Goal: Check status: Check status

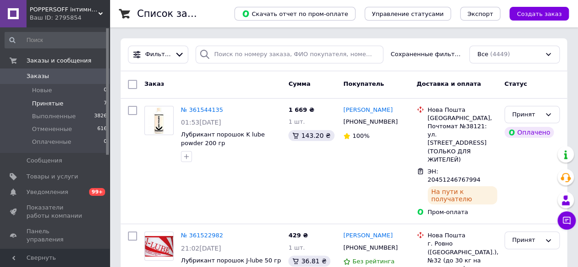
click at [43, 105] on span "Принятые" at bounding box center [48, 104] width 32 height 8
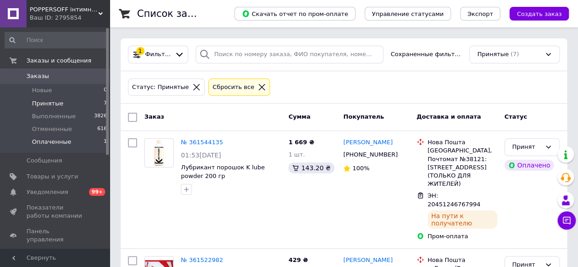
click at [46, 143] on span "Оплаченные" at bounding box center [51, 142] width 39 height 8
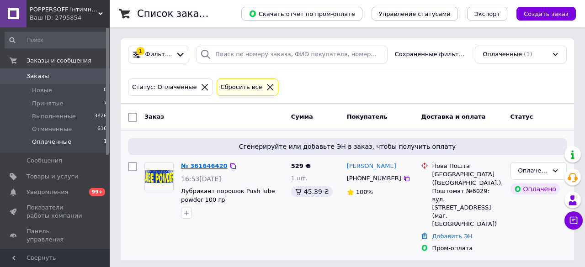
click at [206, 167] on link "№ 361646420" at bounding box center [204, 166] width 47 height 7
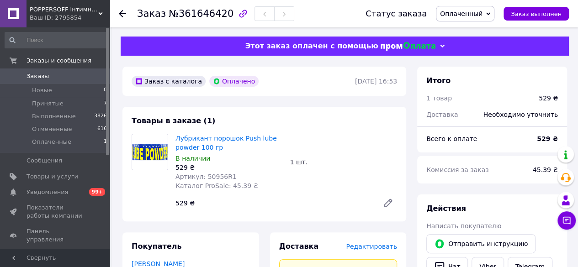
click at [478, 11] on span "Оплаченный" at bounding box center [461, 13] width 42 height 7
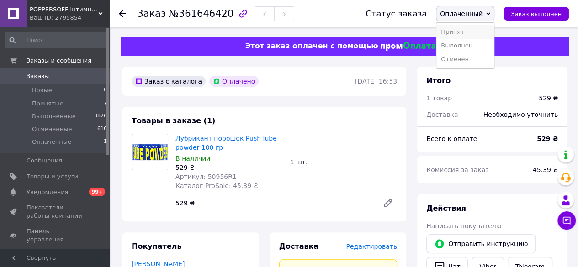
click at [472, 30] on li "Принят" at bounding box center [465, 32] width 58 height 14
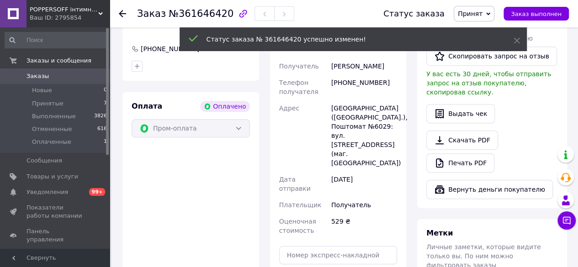
scroll to position [320, 0]
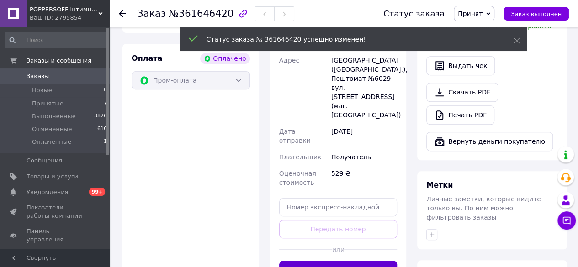
click at [324, 261] on button "Сгенерировать ЭН" at bounding box center [338, 270] width 118 height 18
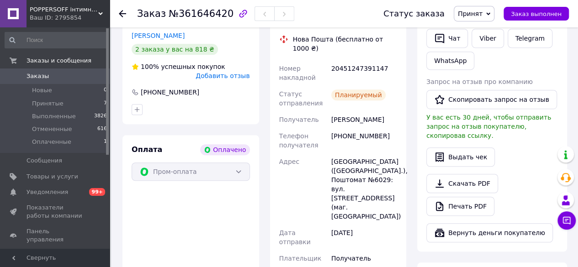
scroll to position [183, 0]
